Goal: Task Accomplishment & Management: Complete application form

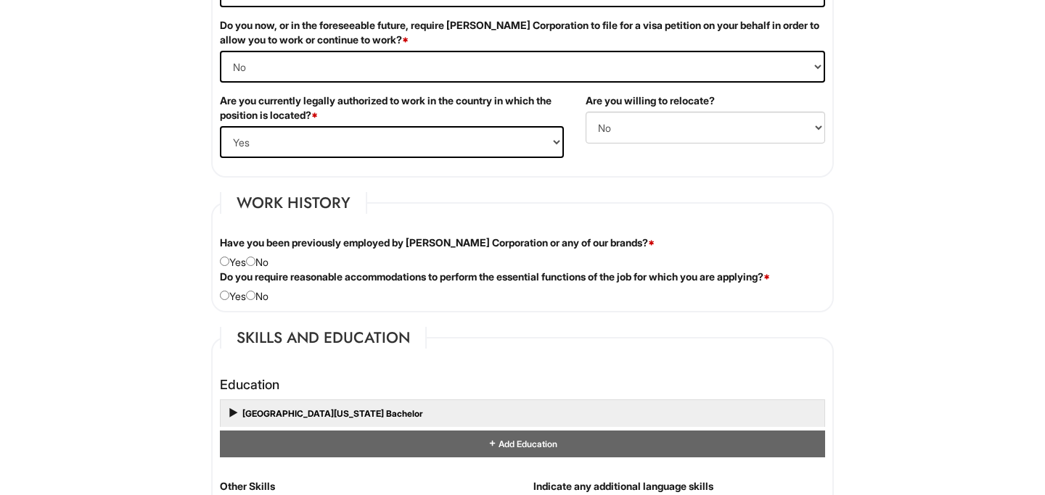
scroll to position [1032, 0]
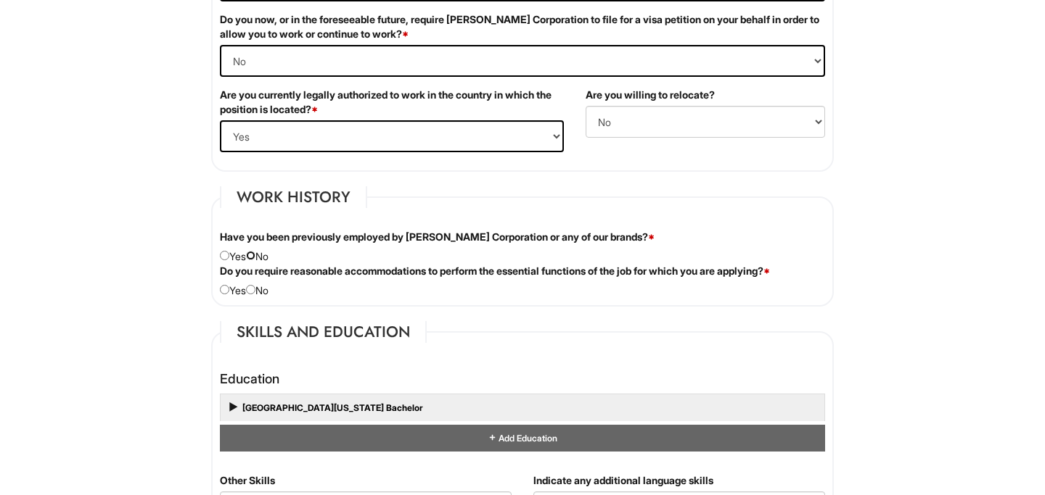
click at [255, 255] on input "radio" at bounding box center [250, 255] width 9 height 9
radio input "true"
click at [255, 292] on input "radio" at bounding box center [250, 289] width 9 height 9
radio input "true"
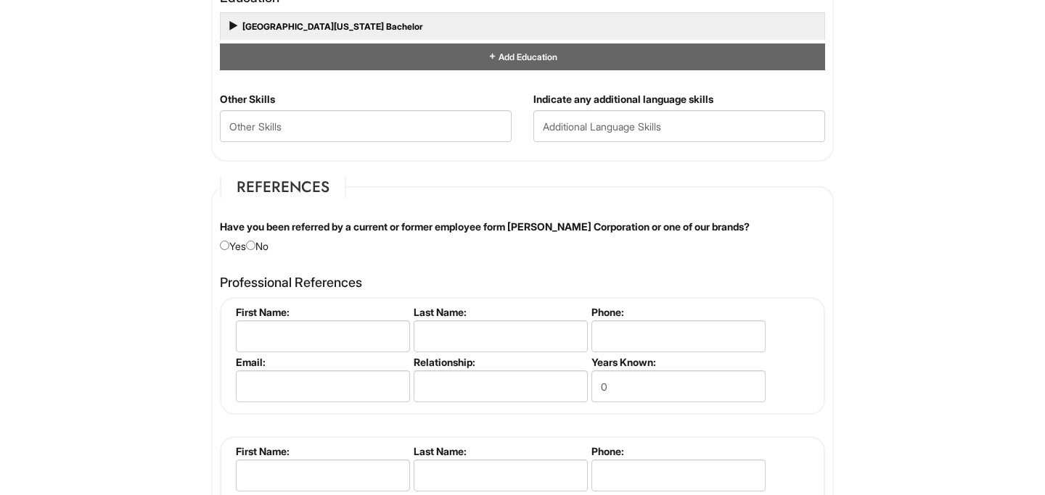
scroll to position [1412, 0]
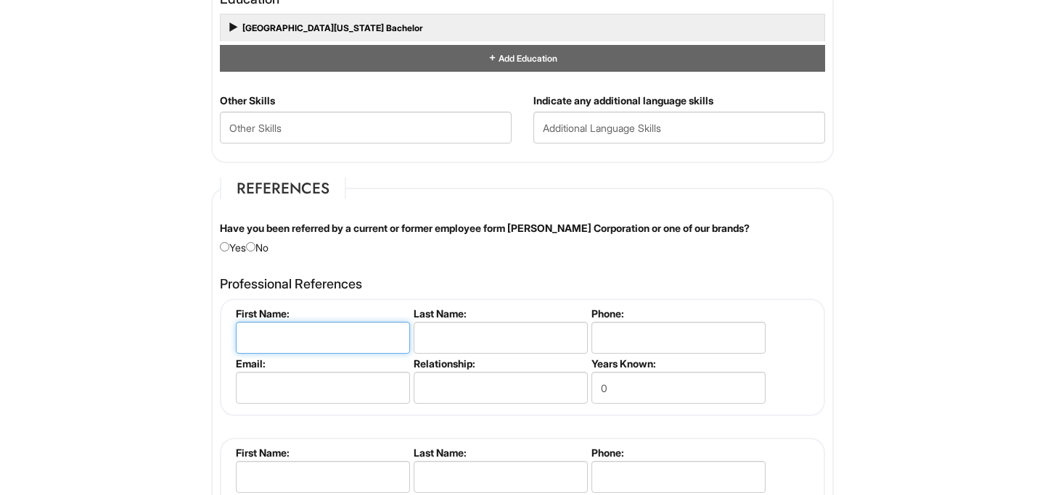
click at [258, 334] on input "text" at bounding box center [323, 338] width 174 height 32
type input "Bill"
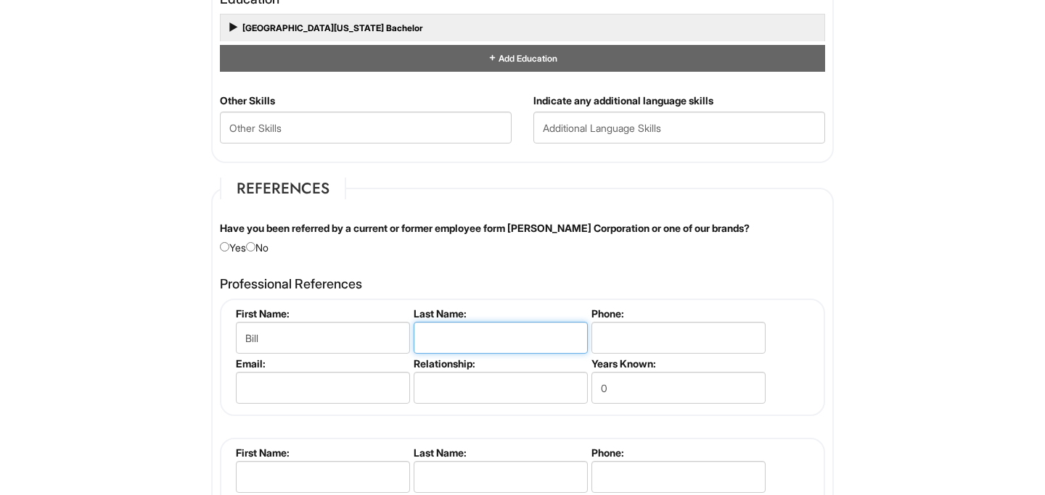
click at [430, 344] on input "text" at bounding box center [501, 338] width 174 height 32
type input "c"
type input "[PERSON_NAME]"
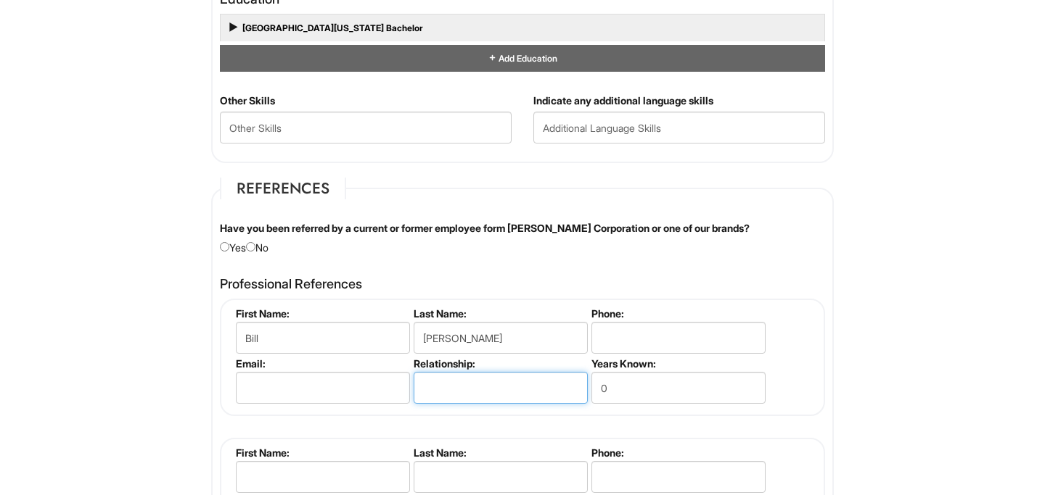
click at [429, 390] on input "text" at bounding box center [501, 388] width 174 height 32
type input "Colleague"
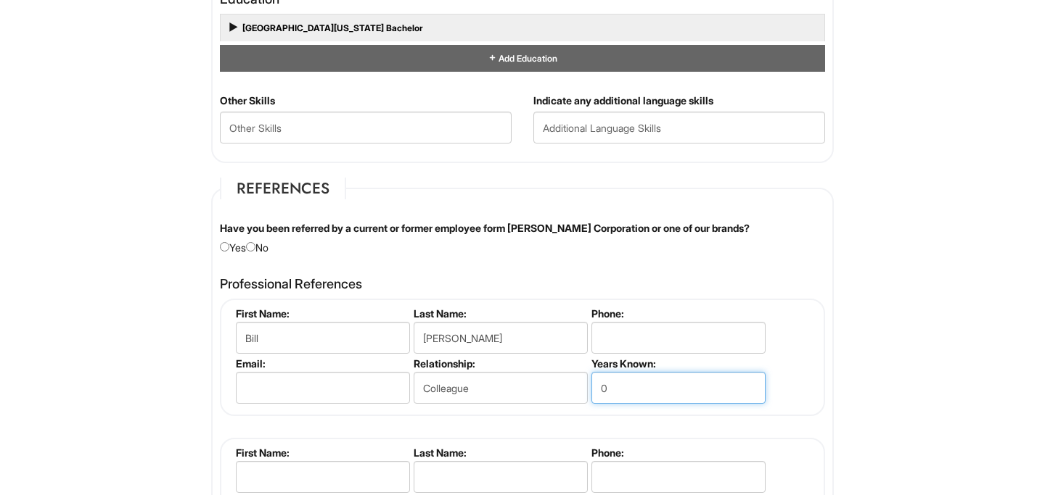
click at [609, 390] on input "0" at bounding box center [678, 388] width 174 height 32
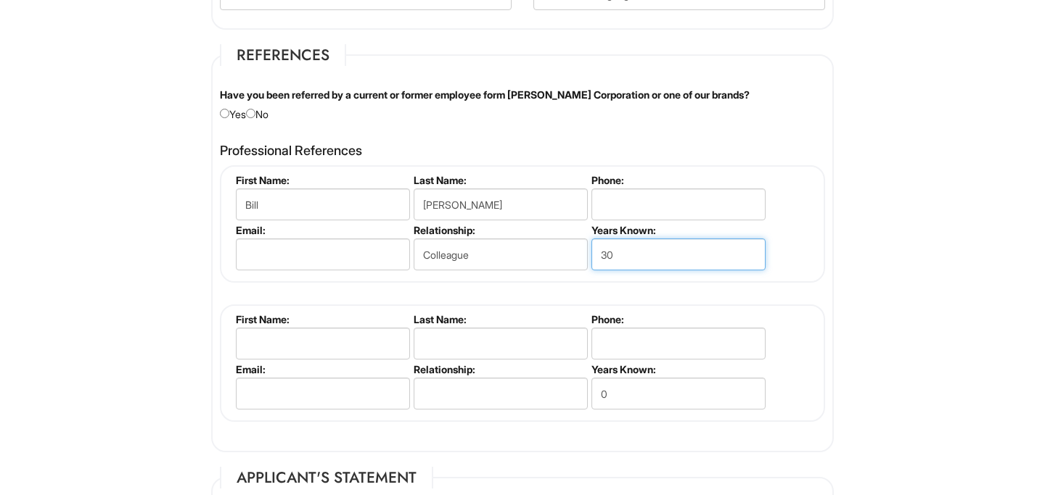
scroll to position [1548, 0]
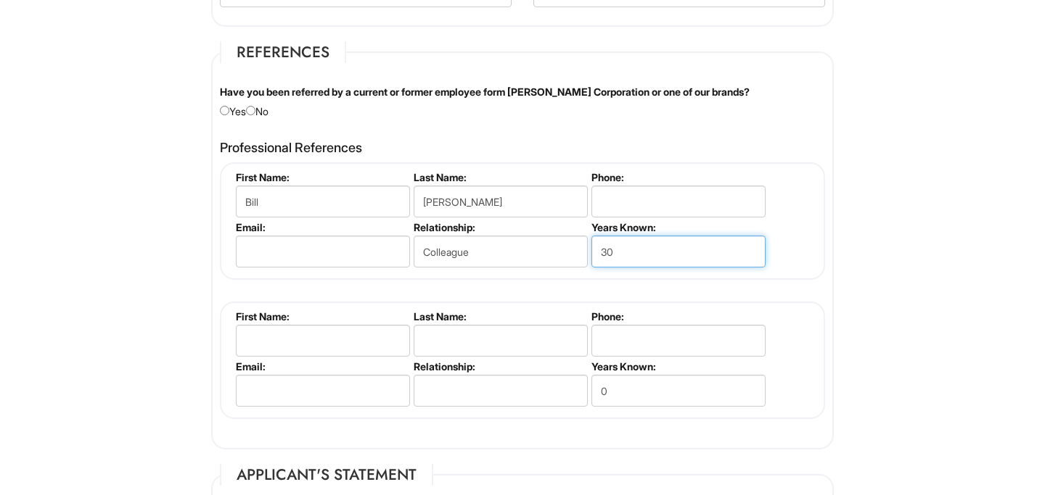
type input "30"
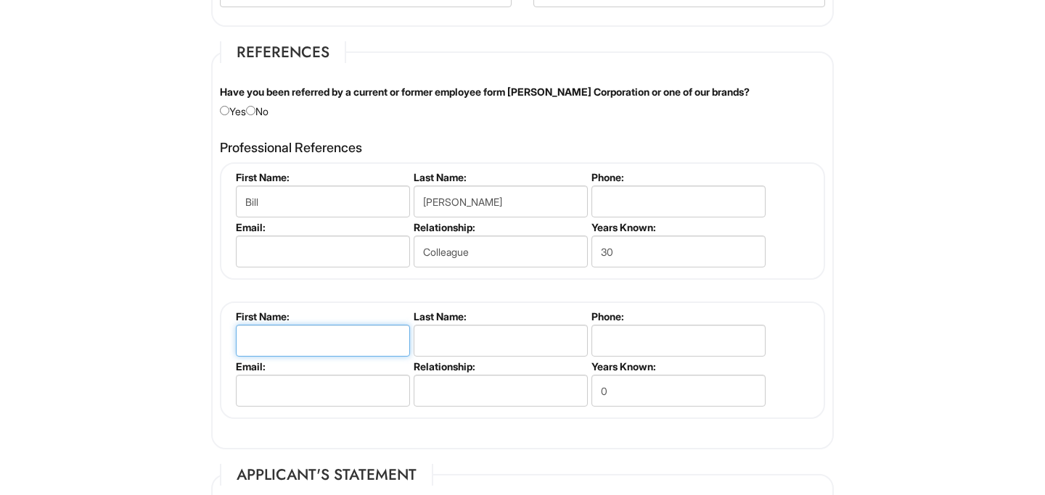
click at [249, 347] on input "text" at bounding box center [323, 341] width 174 height 32
type input "[PERSON_NAME]"
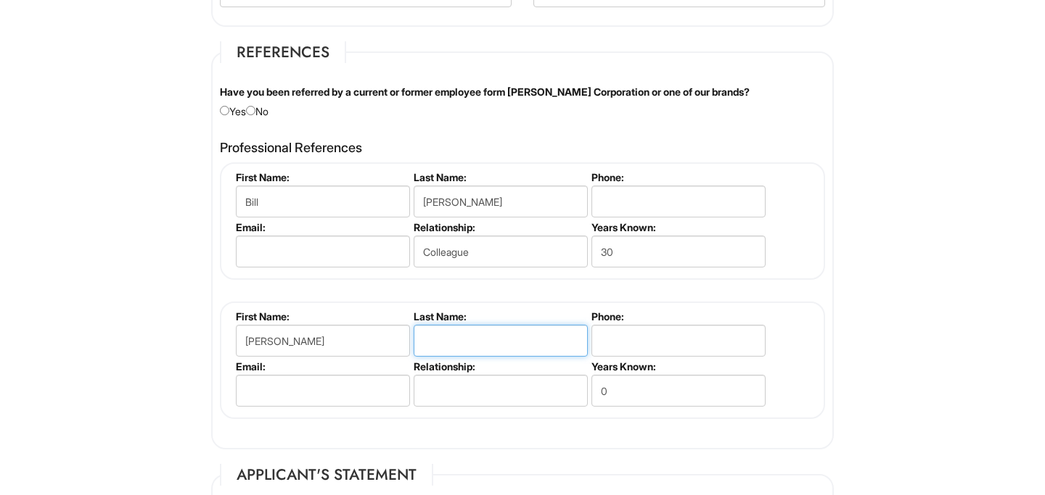
click at [424, 341] on input "text" at bounding box center [501, 341] width 174 height 32
type input "[PERSON_NAME]"
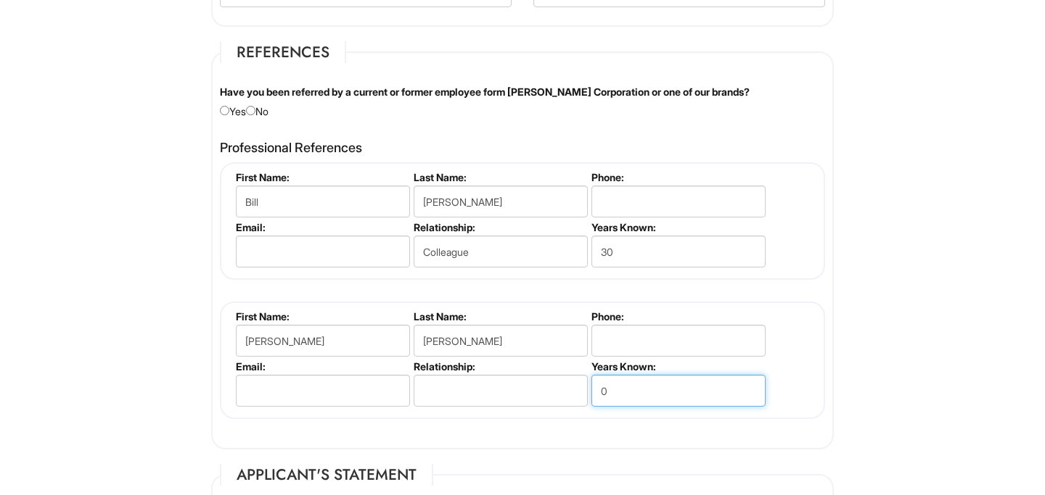
click at [613, 393] on input "0" at bounding box center [678, 391] width 174 height 32
type input "30"
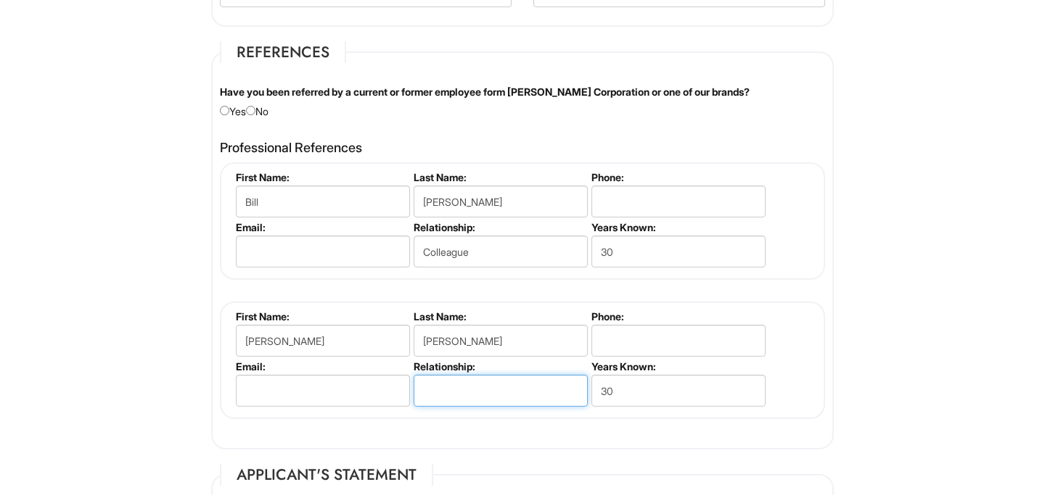
click at [429, 392] on input "text" at bounding box center [501, 391] width 174 height 32
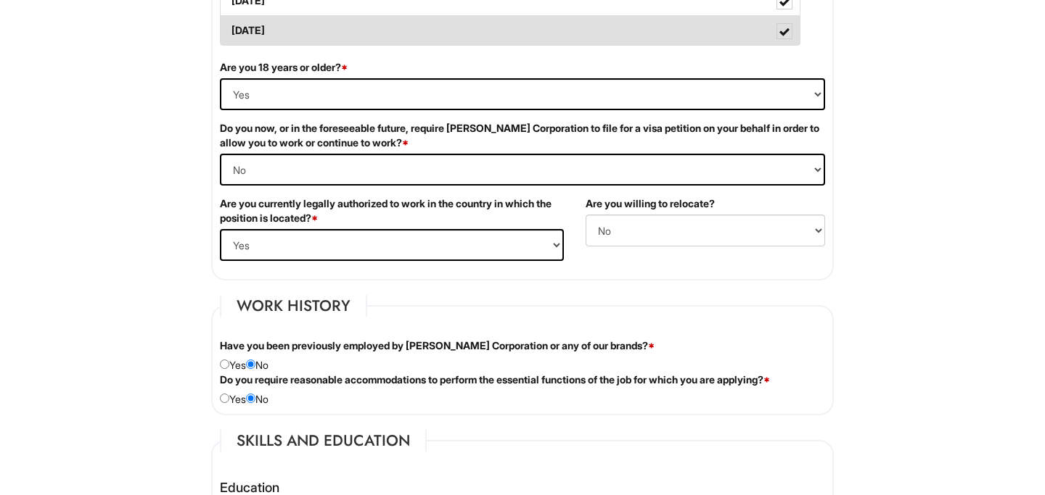
scroll to position [923, 0]
type input "Friend"
